Goal: Transaction & Acquisition: Purchase product/service

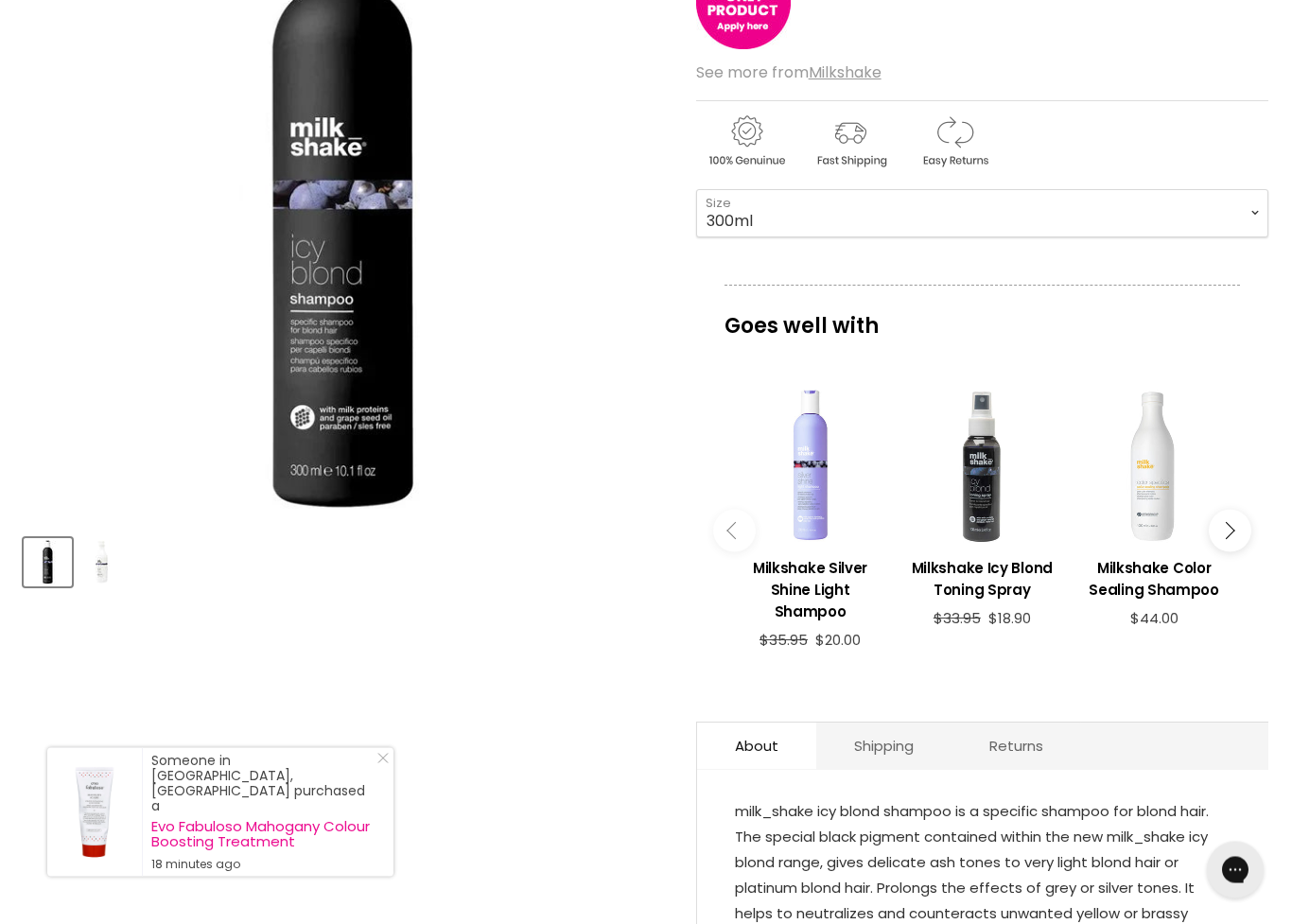
scroll to position [349, 0]
click at [1234, 538] on button "Main content" at bounding box center [1230, 531] width 43 height 43
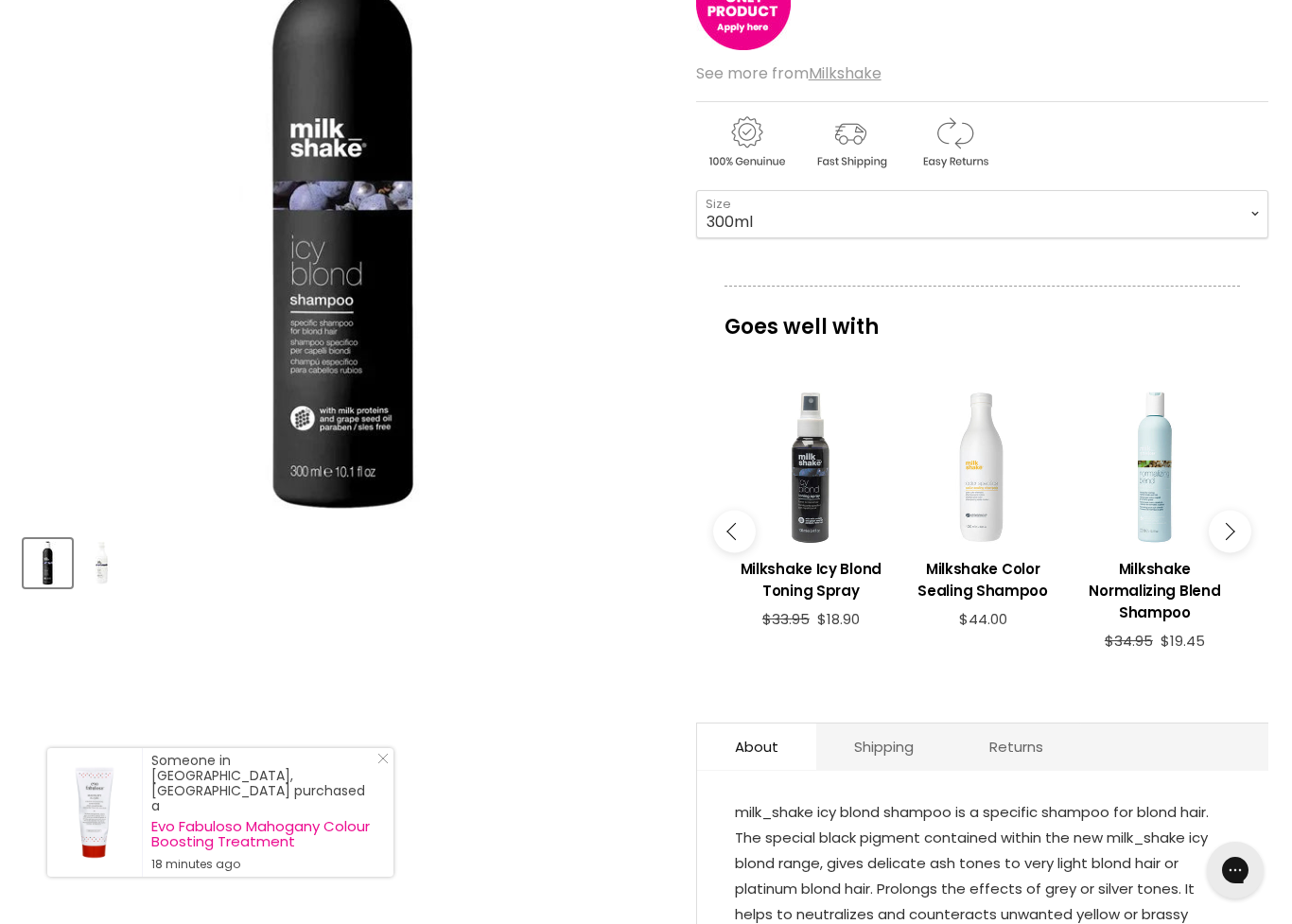
click at [1239, 524] on button "Main content" at bounding box center [1230, 531] width 43 height 43
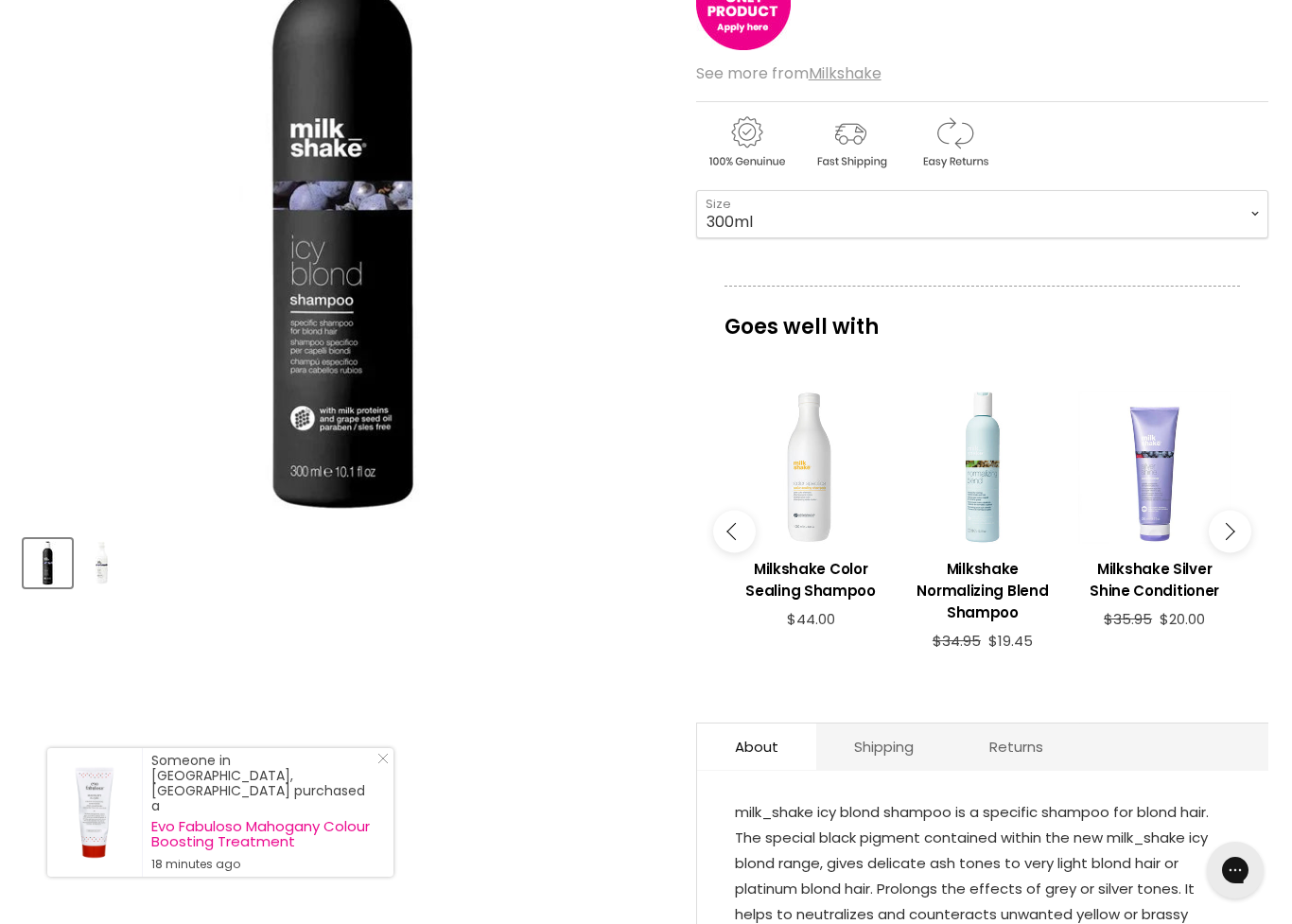
click at [1239, 533] on button "Main content" at bounding box center [1230, 531] width 43 height 43
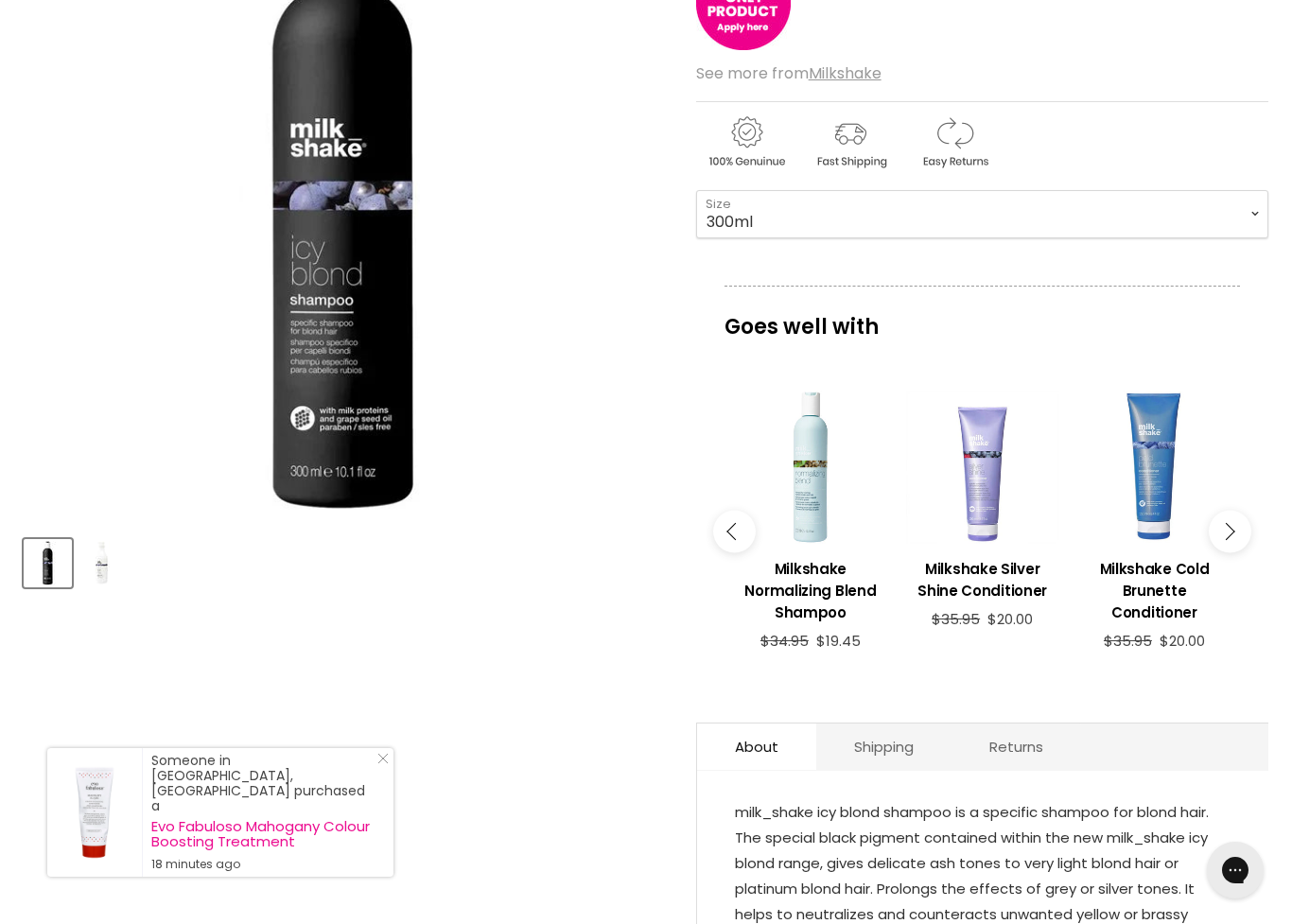
click at [1239, 530] on button "Main content" at bounding box center [1230, 531] width 43 height 43
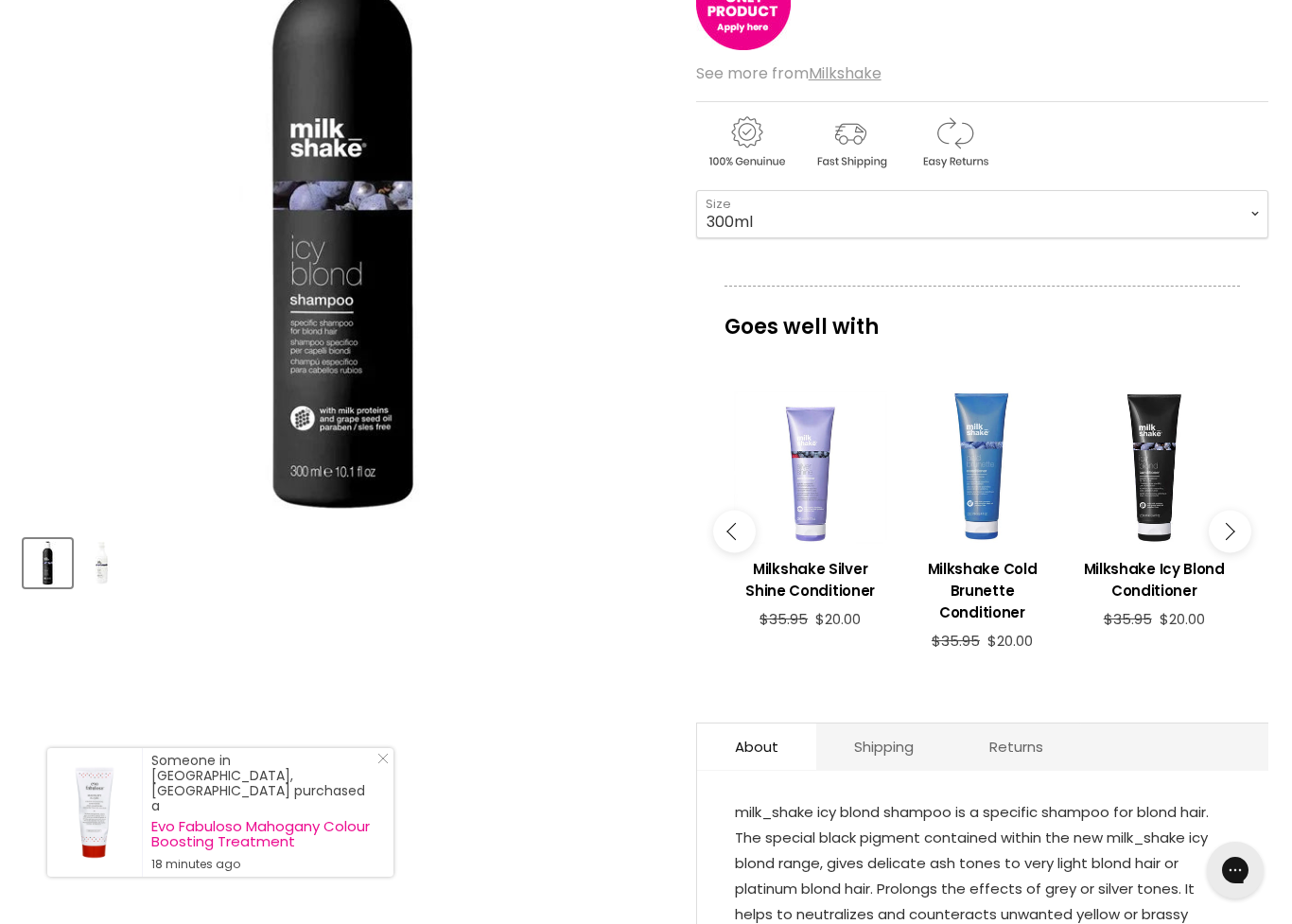
click at [1239, 529] on button "Main content" at bounding box center [1230, 531] width 43 height 43
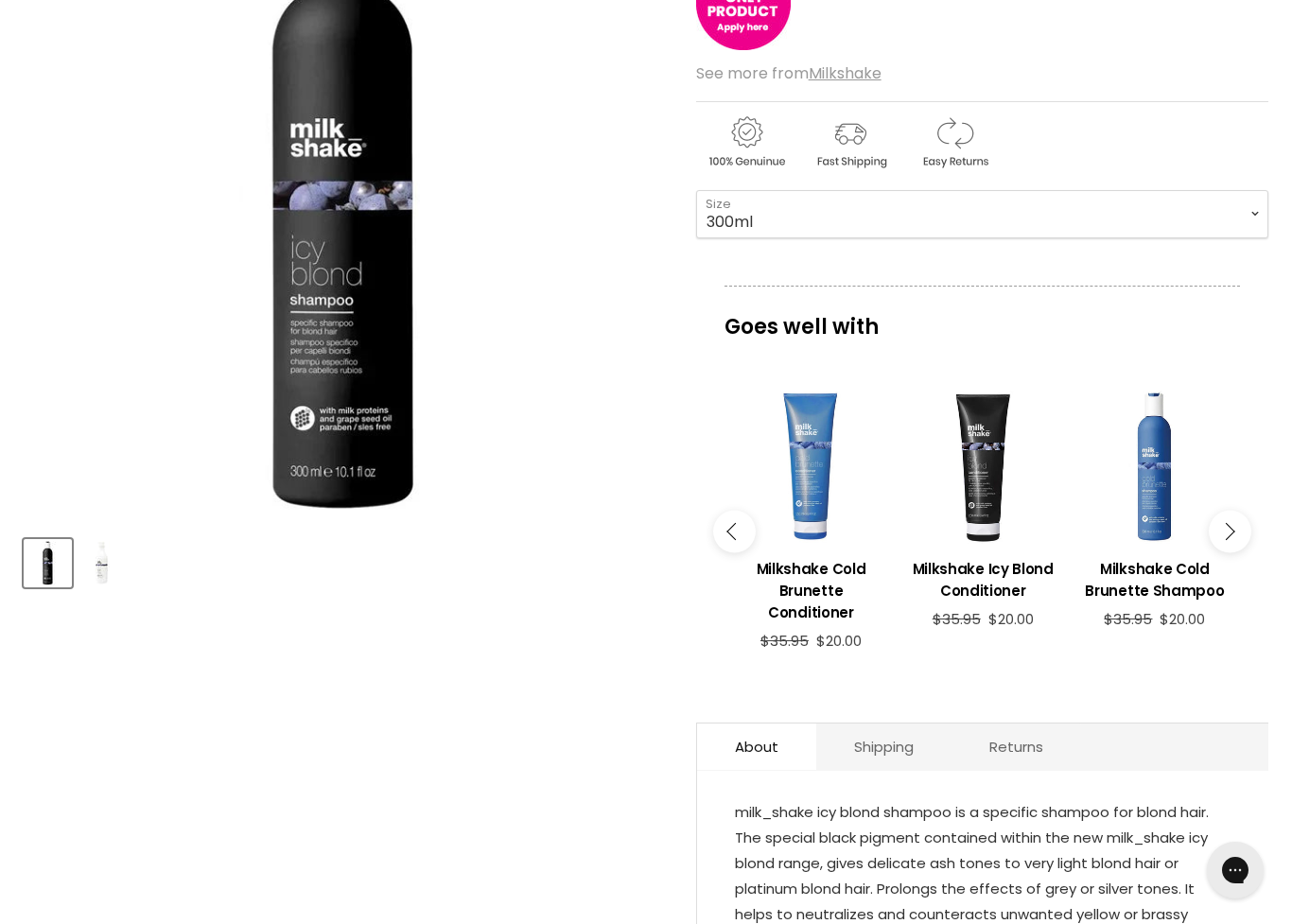
click at [1233, 530] on icon "Main content" at bounding box center [1226, 532] width 17 height 17
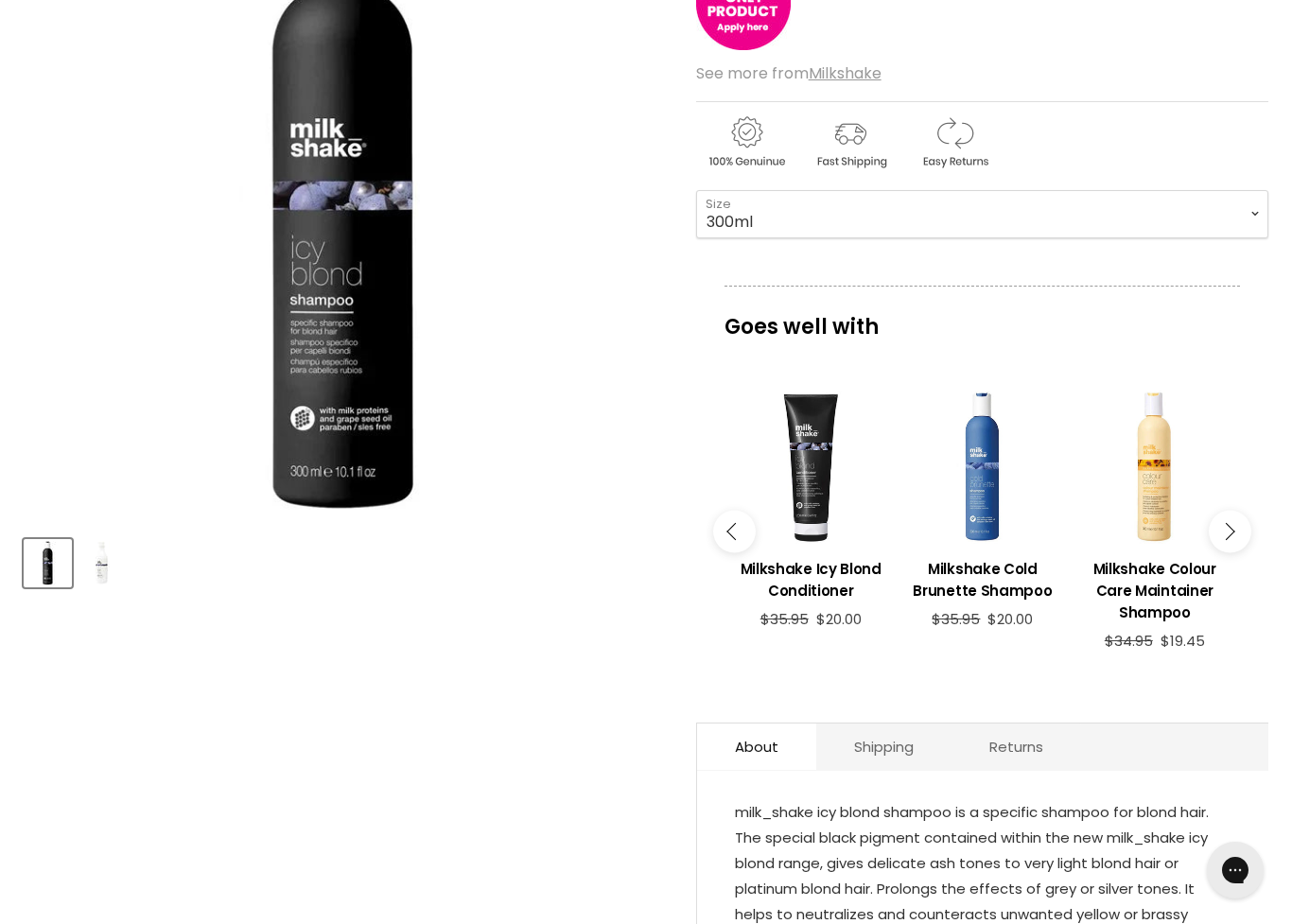
click at [1241, 527] on button "Main content" at bounding box center [1230, 531] width 43 height 43
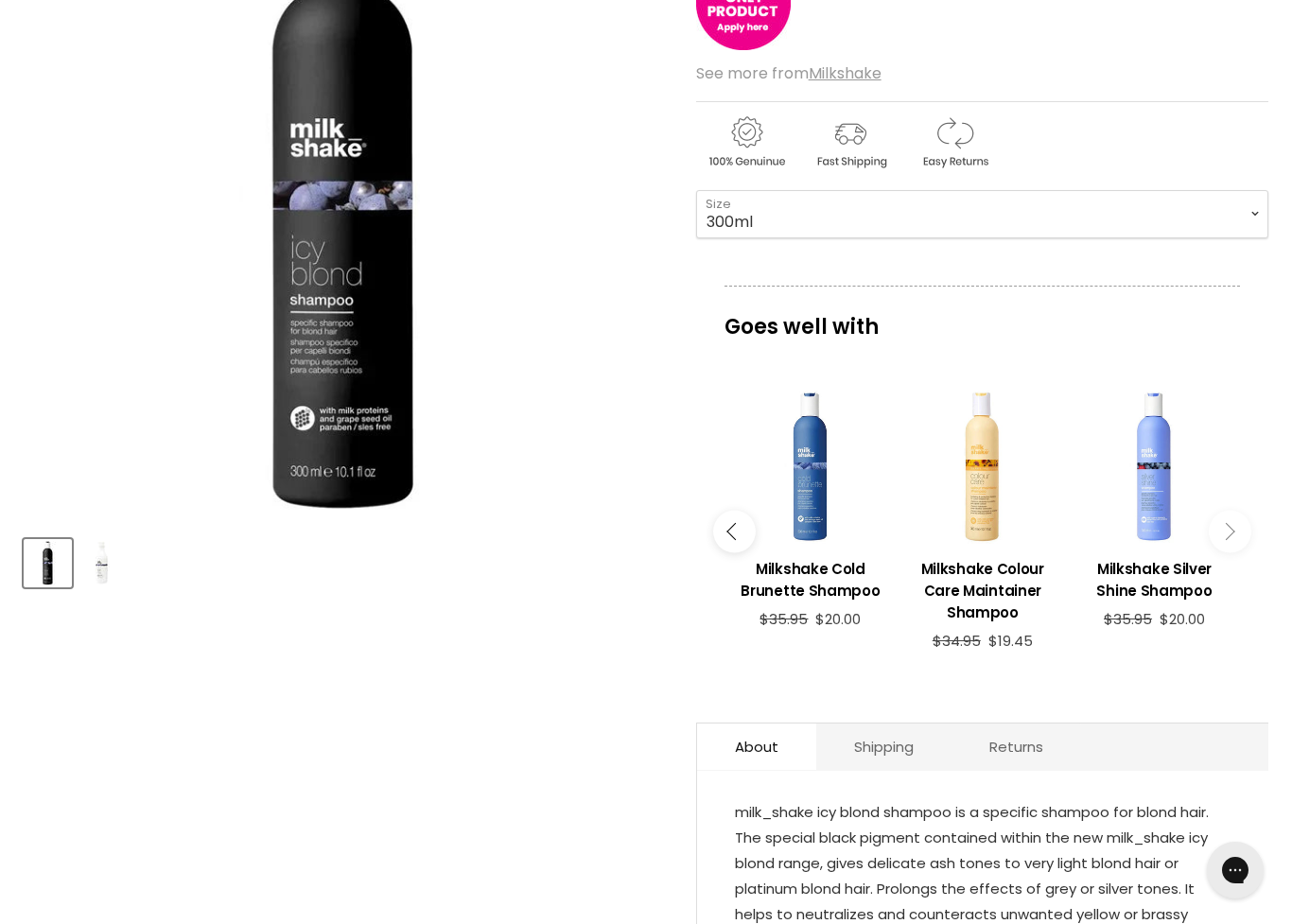
click at [1232, 528] on icon "Main content" at bounding box center [1226, 532] width 17 height 17
click at [1241, 534] on button "Main content" at bounding box center [1230, 531] width 43 height 43
click at [1226, 529] on icon "Main content" at bounding box center [1226, 532] width 17 height 17
click at [1228, 540] on button "Main content" at bounding box center [1230, 531] width 43 height 43
click at [725, 542] on button "Main content" at bounding box center [734, 531] width 43 height 43
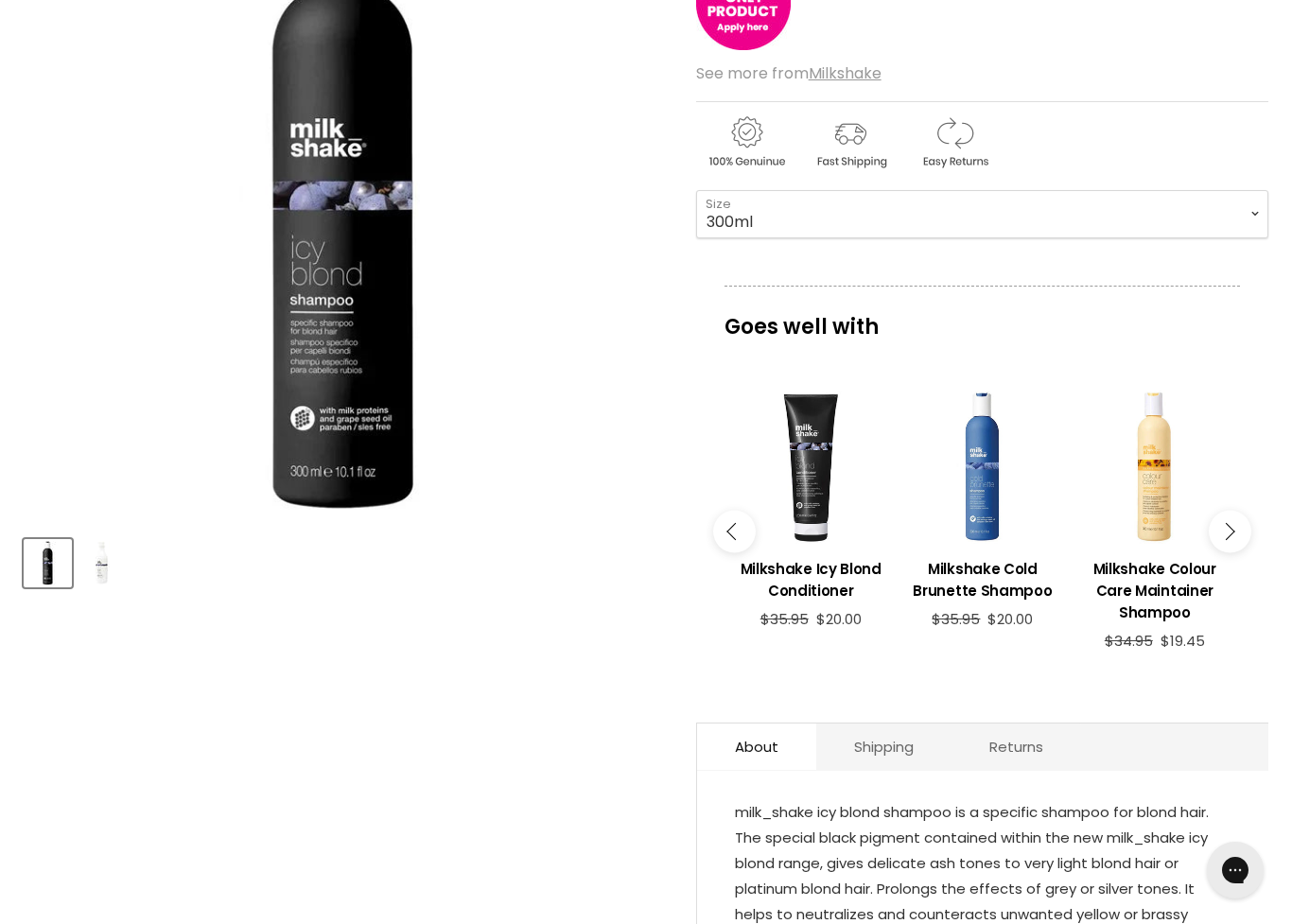
click at [731, 537] on button "Main content" at bounding box center [734, 531] width 43 height 43
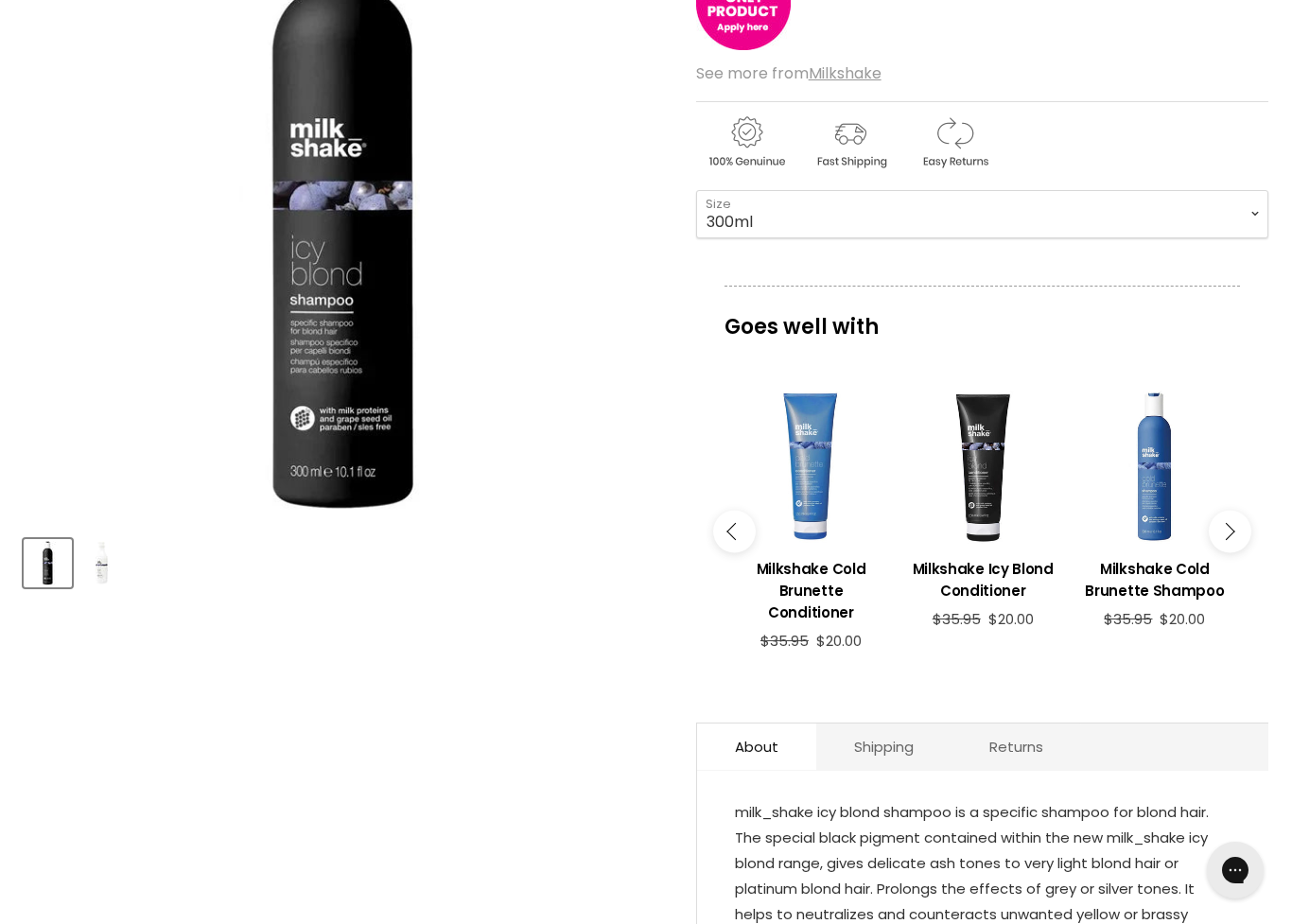
click at [991, 582] on h3 "Milkshake Icy Blond Conditioner" at bounding box center [983, 579] width 153 height 44
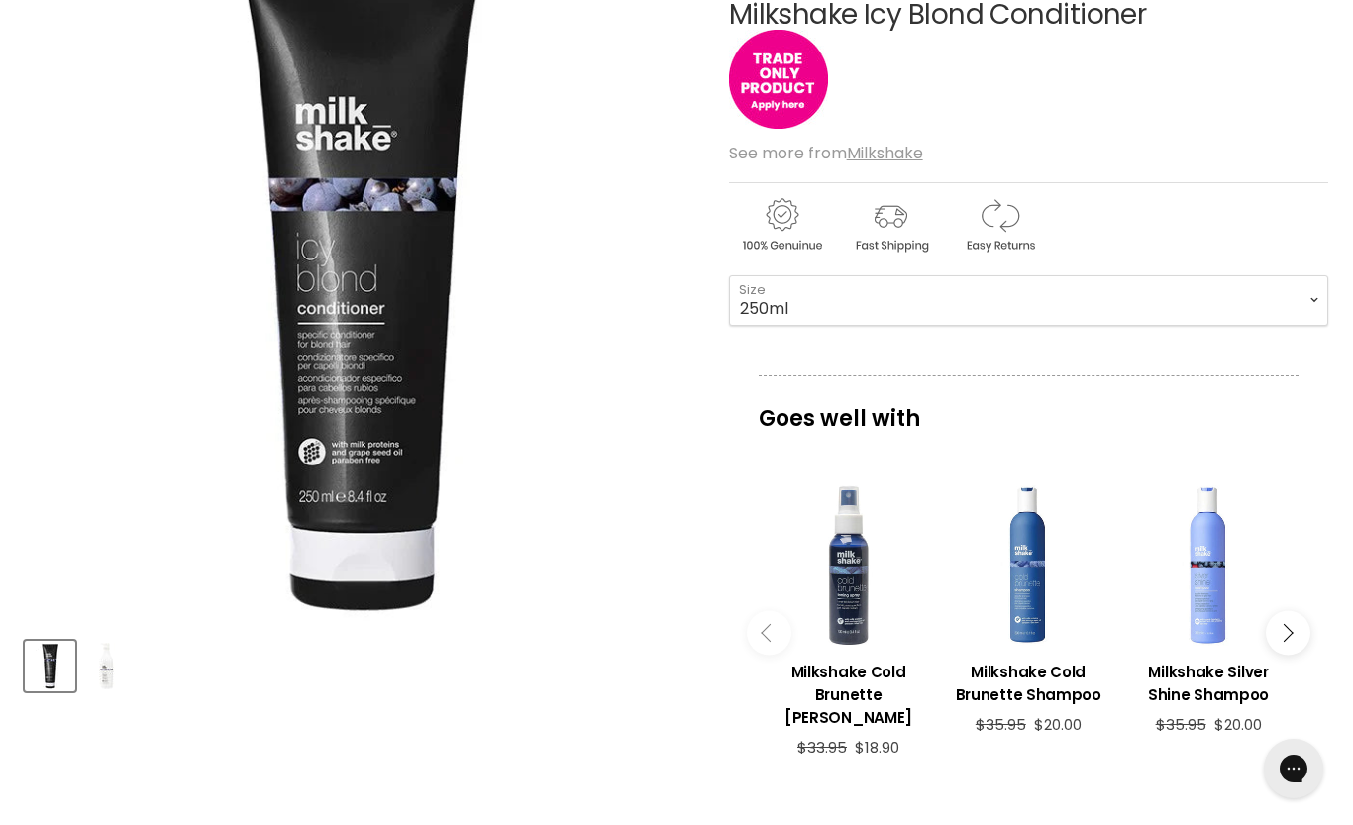
scroll to position [260, 0]
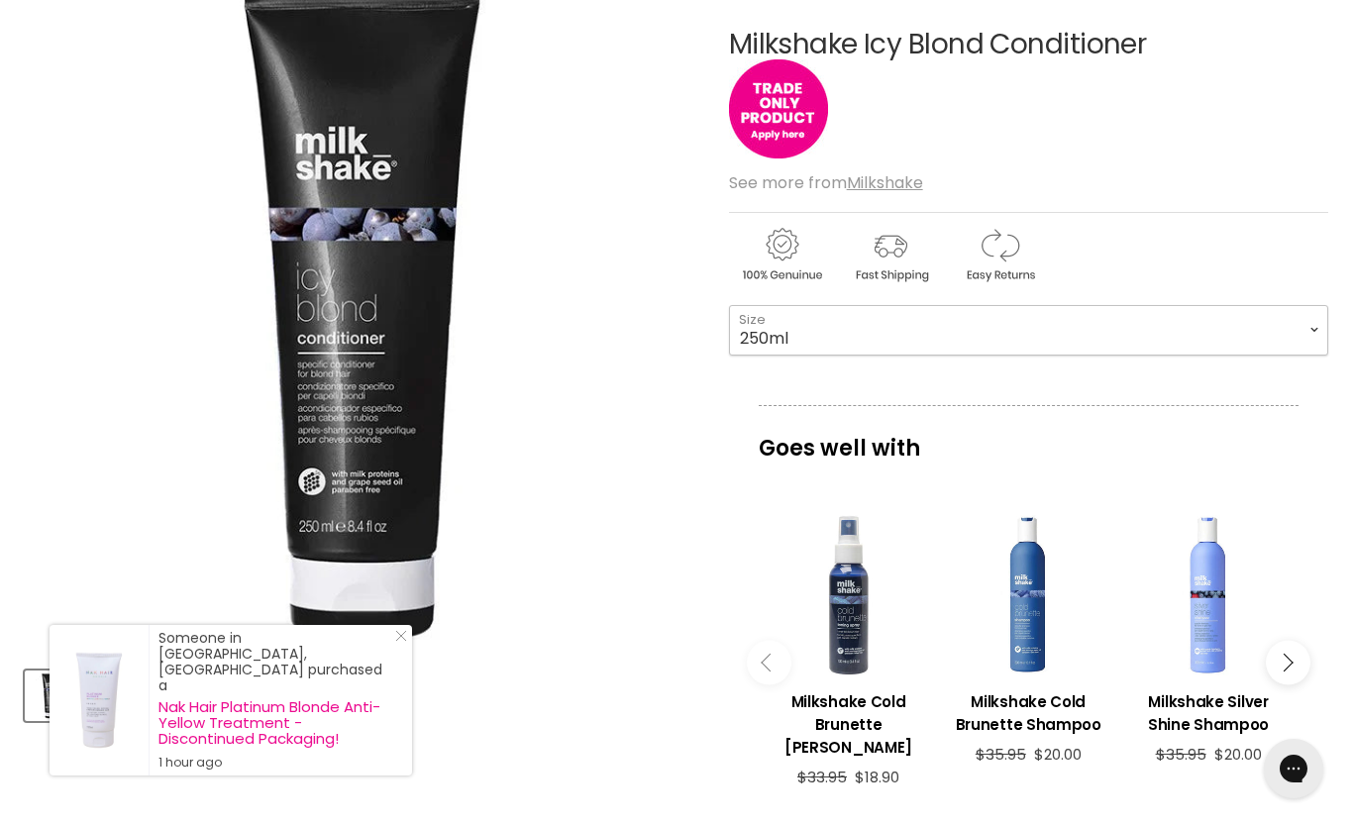
click at [1312, 330] on select "250ml 1 Litre" at bounding box center [1028, 330] width 599 height 50
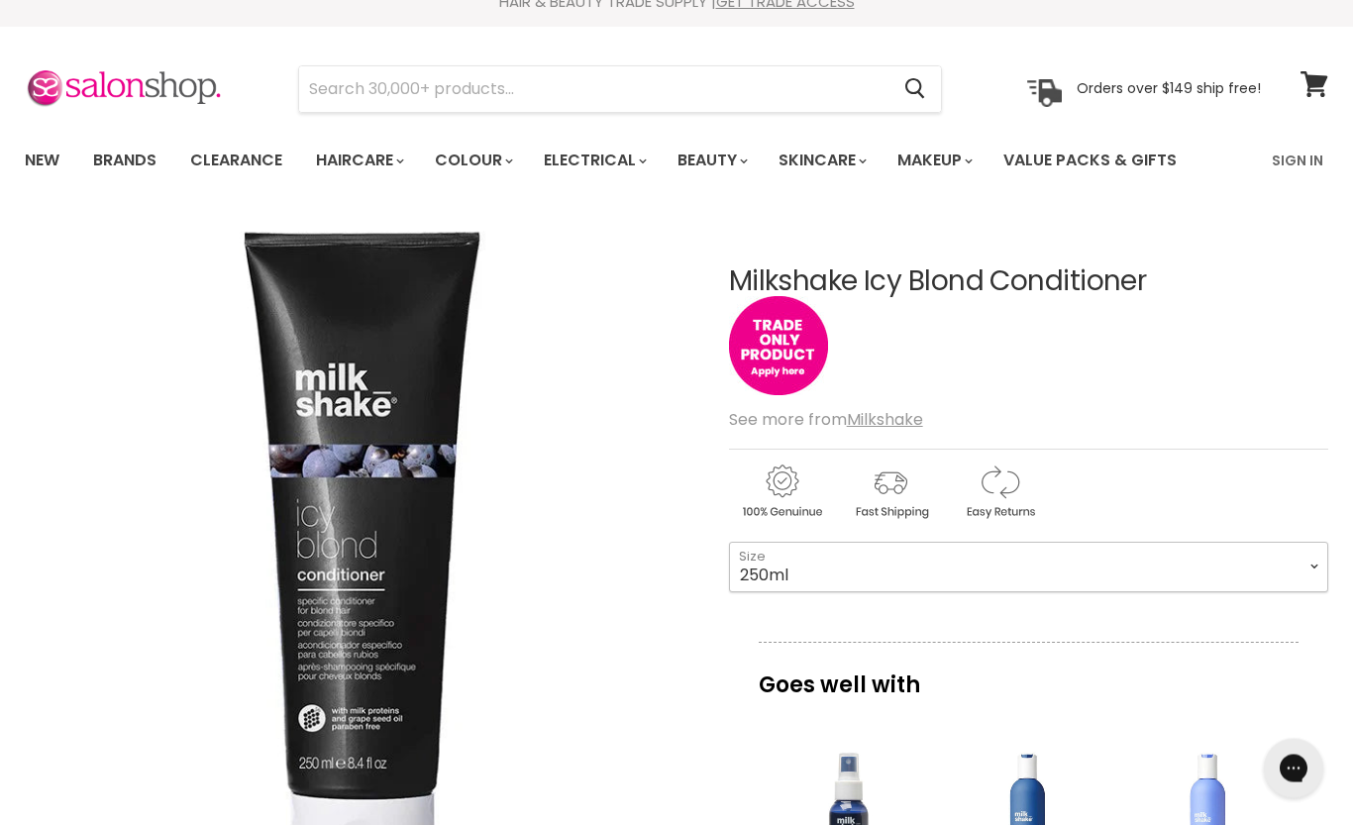
scroll to position [0, 0]
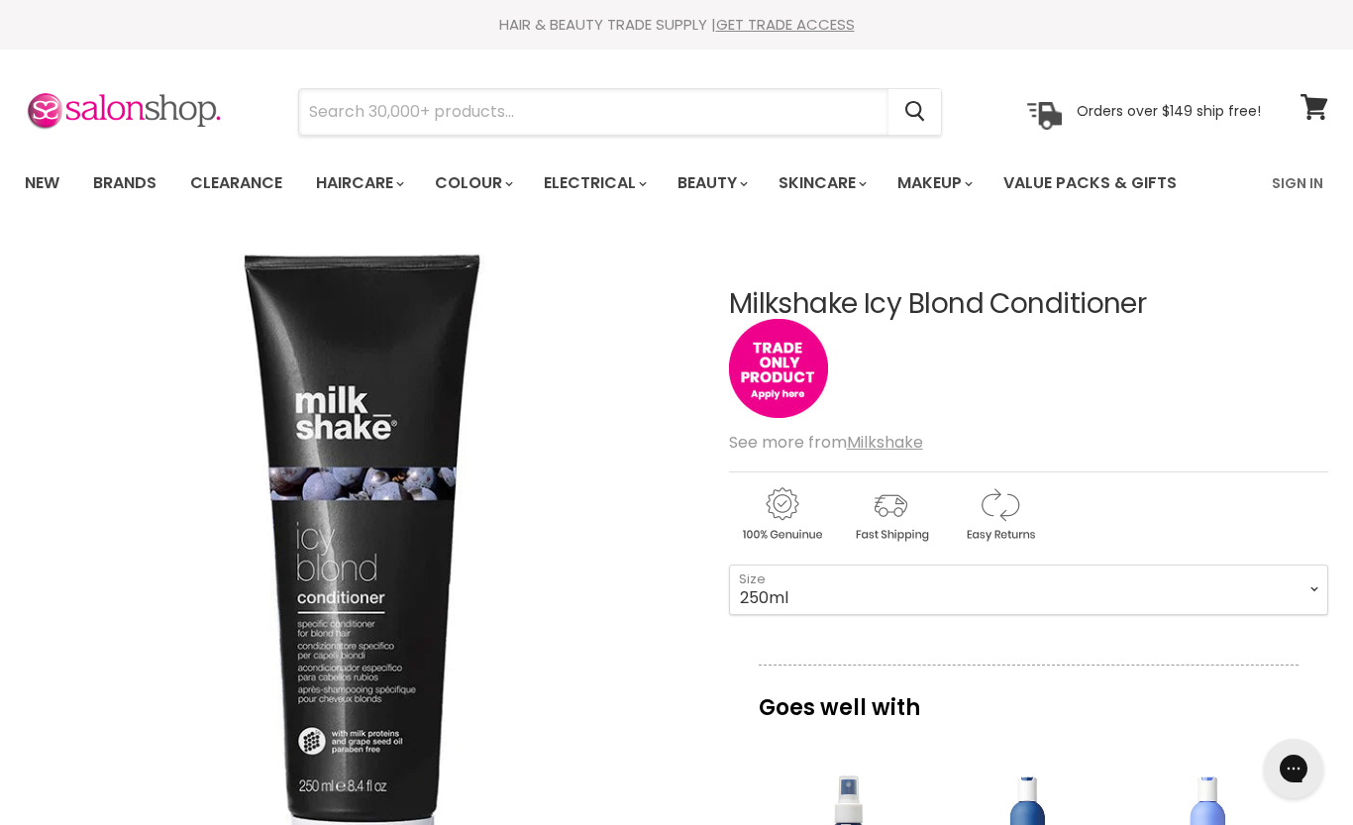
click at [322, 113] on input "Search" at bounding box center [593, 112] width 589 height 46
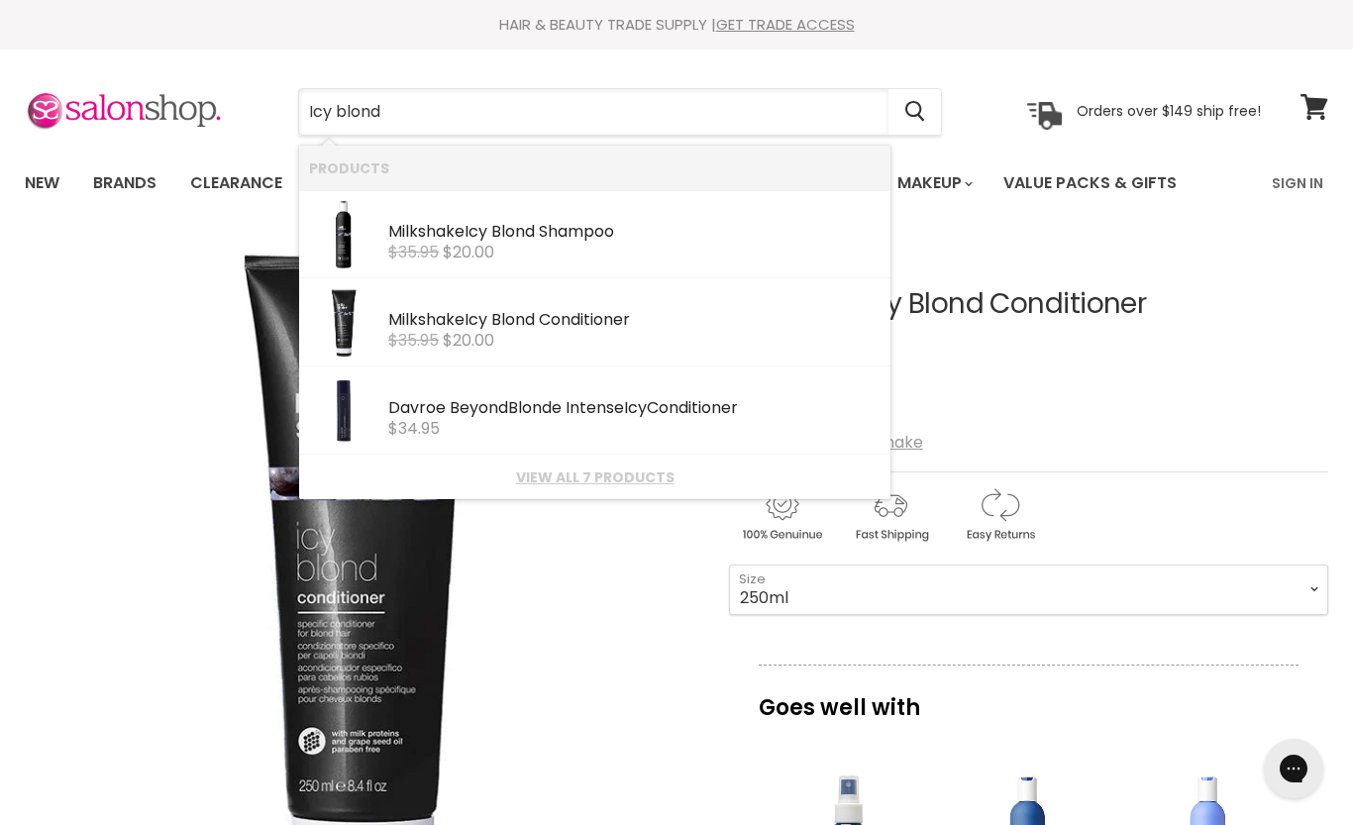
type input "Icy blond"
click at [503, 244] on div "$35.95 $20.00" at bounding box center [634, 253] width 492 height 18
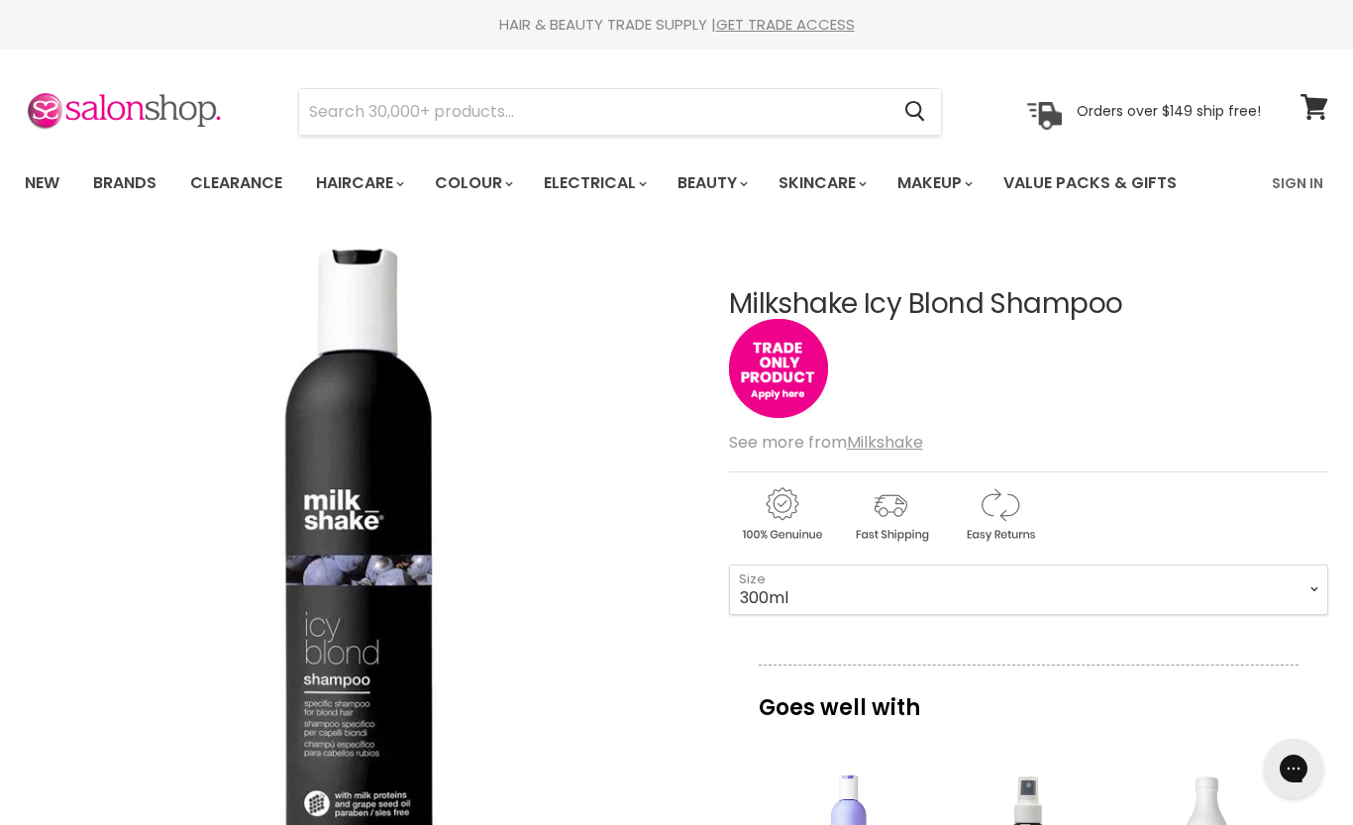
click at [785, 372] on img "Main content" at bounding box center [778, 368] width 99 height 99
